Goal: Transaction & Acquisition: Purchase product/service

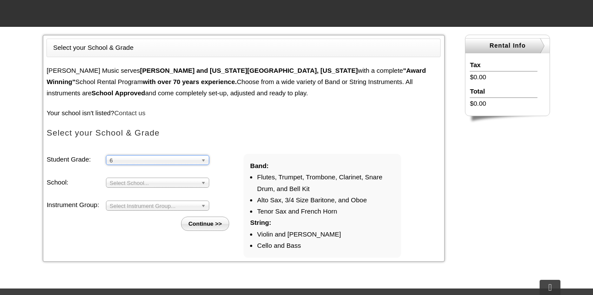
click at [144, 190] on li "Student Grade: 3 4 5 6 7 8 9 10 11 12 6 3 4 5 6 7 8 9 10 11 12 School: Arcola M…" at bounding box center [144, 192] width 197 height 77
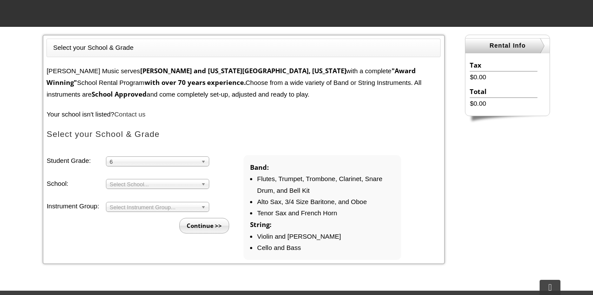
click at [140, 186] on span "Select School..." at bounding box center [154, 185] width 88 height 10
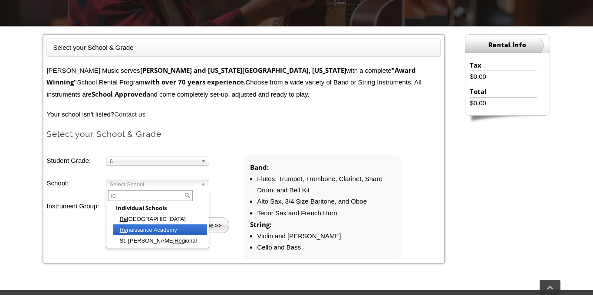
type input "re"
click at [176, 228] on li "Re naissance Academy" at bounding box center [160, 230] width 94 height 11
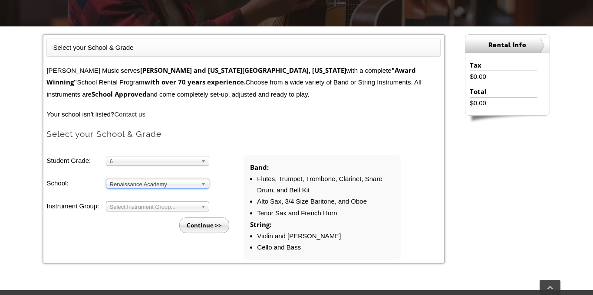
click at [148, 207] on span "Select Instrument Group..." at bounding box center [154, 207] width 88 height 10
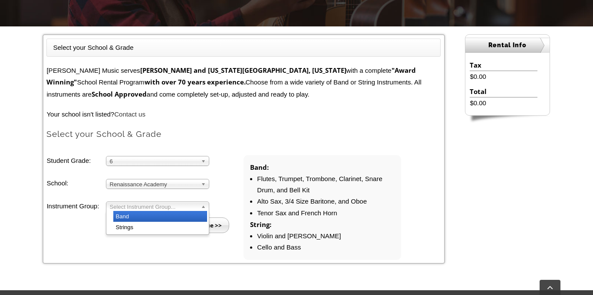
click at [144, 218] on li "Band" at bounding box center [160, 216] width 94 height 11
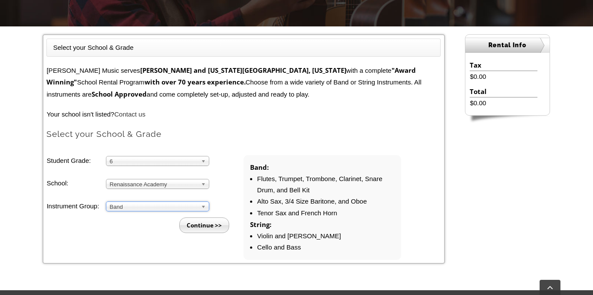
click at [199, 223] on input "Continue >>" at bounding box center [204, 226] width 50 height 16
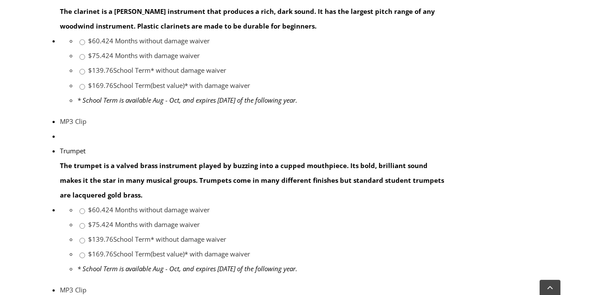
scroll to position [685, 0]
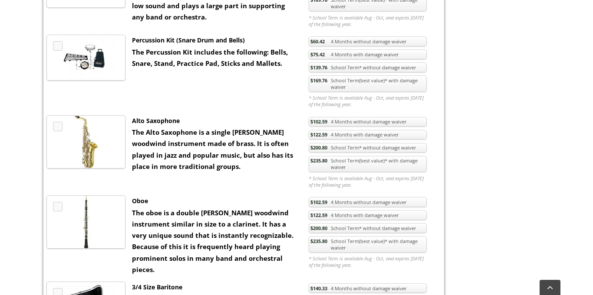
click at [59, 128] on link "MP3 Clip" at bounding box center [58, 127] width 10 height 10
click at [197, 144] on strong "The Alto Saxophone is a single reed woodwind instrument made of brass. It is of…" at bounding box center [212, 149] width 161 height 43
click at [85, 138] on img at bounding box center [86, 142] width 54 height 53
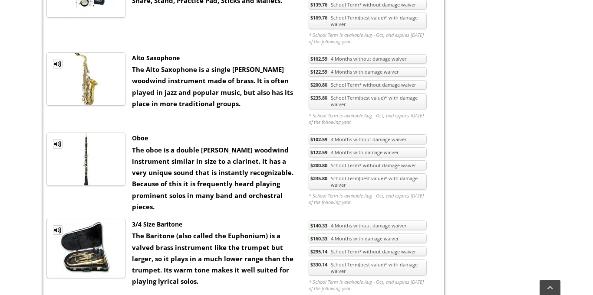
scroll to position [743, 0]
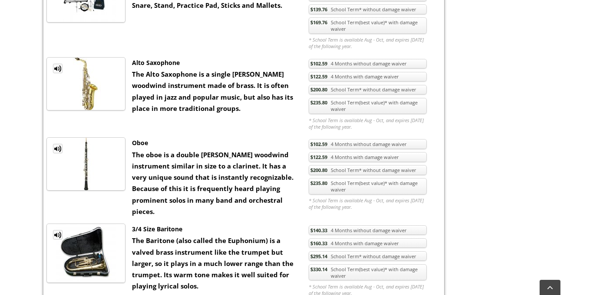
click at [344, 101] on link "$235.80 School Term(best value)* with damage waiver" at bounding box center [367, 106] width 118 height 16
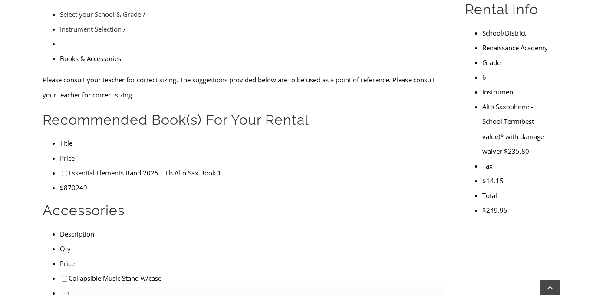
scroll to position [277, 0]
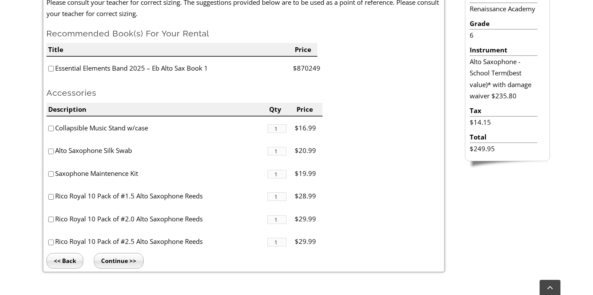
click at [53, 152] on input"] "checkbox" at bounding box center [51, 152] width 6 height 6
checkbox input"] "true"
click at [52, 176] on input"] "checkbox" at bounding box center [51, 174] width 6 height 6
checkbox input"] "true"
click at [52, 222] on input"] "checkbox" at bounding box center [51, 220] width 6 height 6
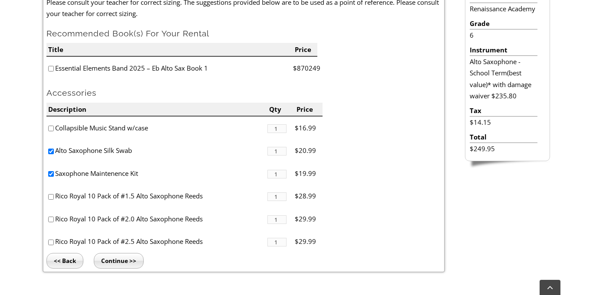
checkbox input"] "true"
click at [114, 266] on input "Continue >>" at bounding box center [119, 261] width 50 height 16
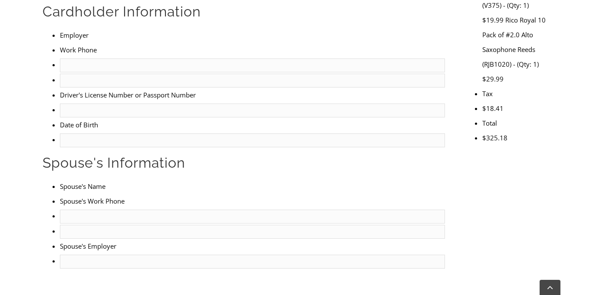
scroll to position [219, 0]
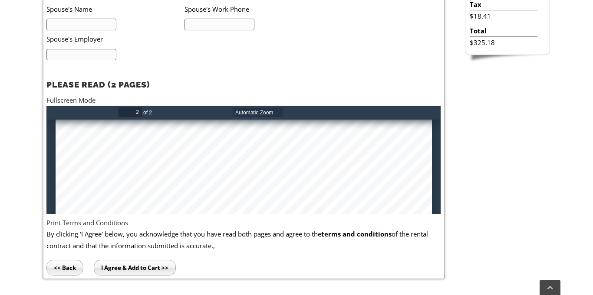
scroll to position [1159, 0]
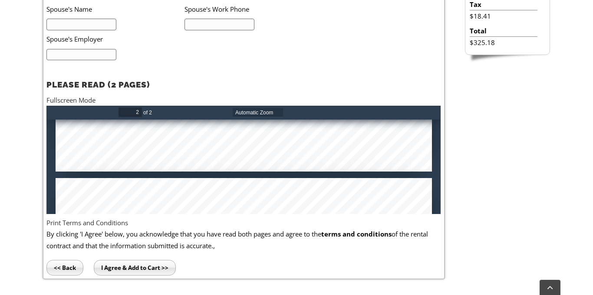
type input "1"
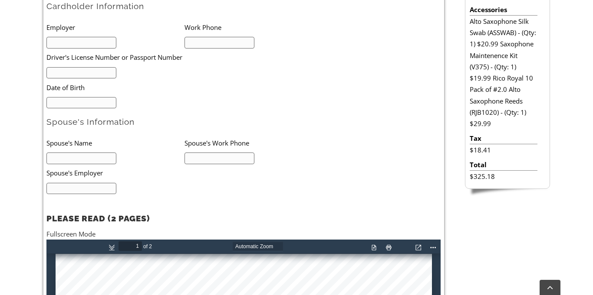
scroll to position [730, 0]
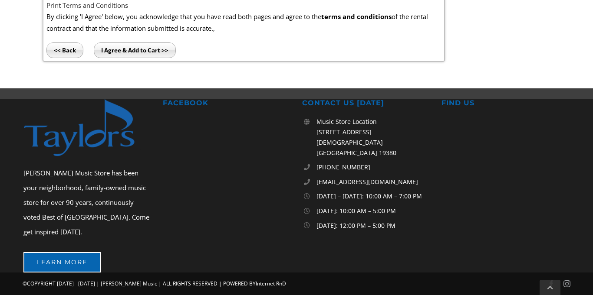
click at [65, 54] on input "<< Back" at bounding box center [64, 51] width 37 height 16
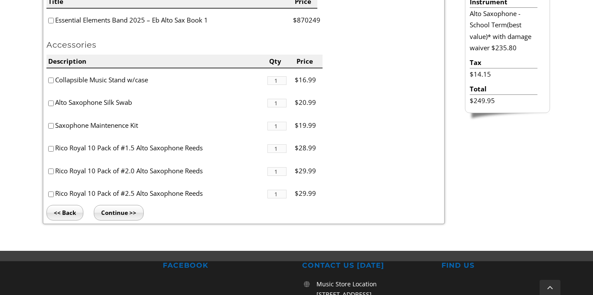
scroll to position [325, 0]
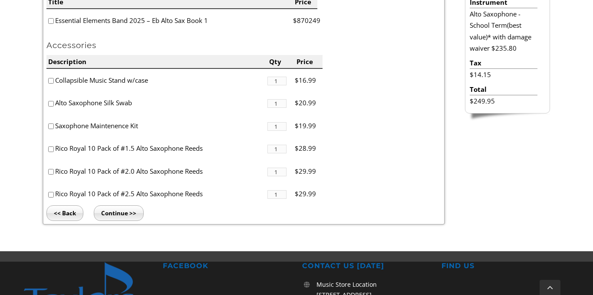
click at [61, 211] on input "<< Back" at bounding box center [64, 214] width 37 height 16
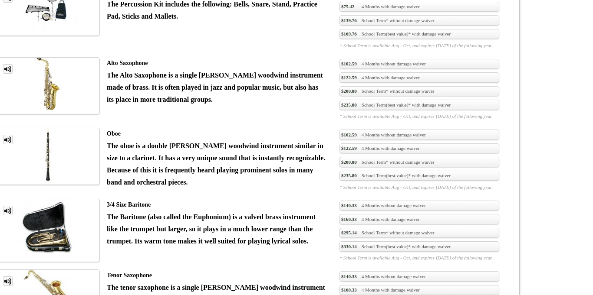
scroll to position [1032, 0]
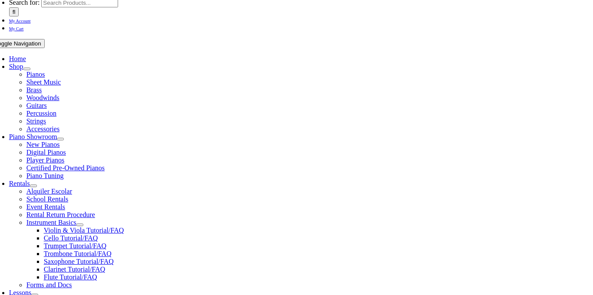
scroll to position [132, 0]
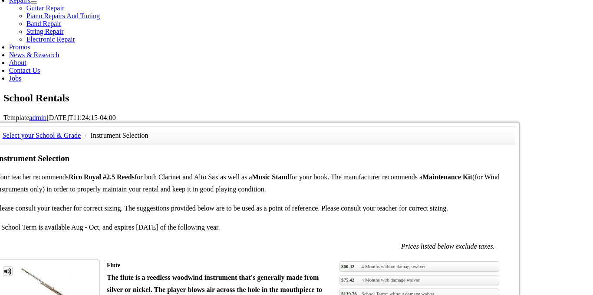
scroll to position [473, 0]
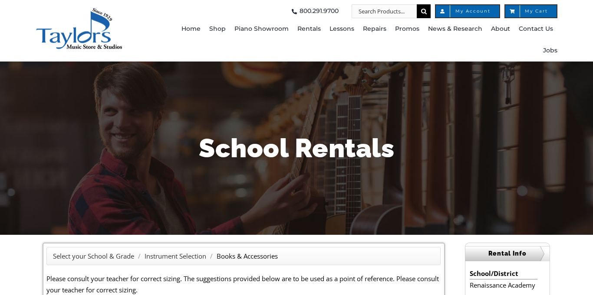
scroll to position [325, 0]
